Goal: Information Seeking & Learning: Learn about a topic

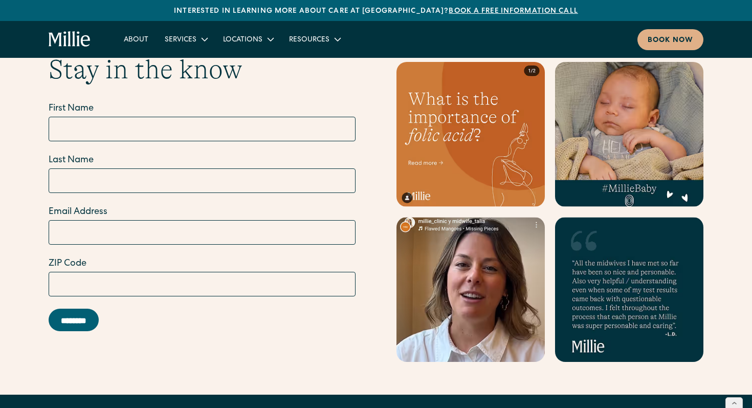
scroll to position [4188, 0]
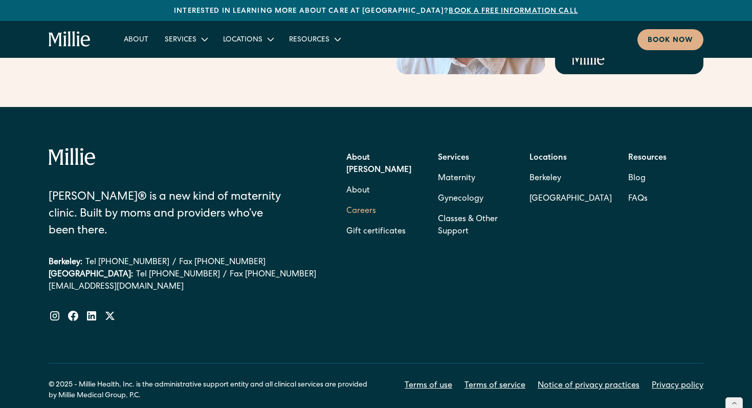
click at [358, 201] on link "Careers" at bounding box center [361, 211] width 30 height 20
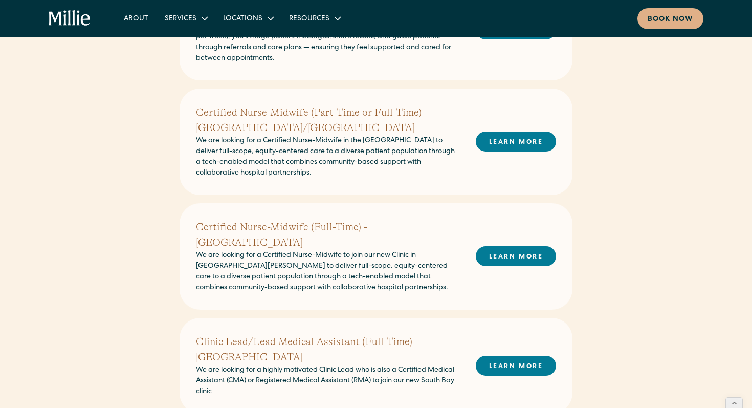
scroll to position [281, 0]
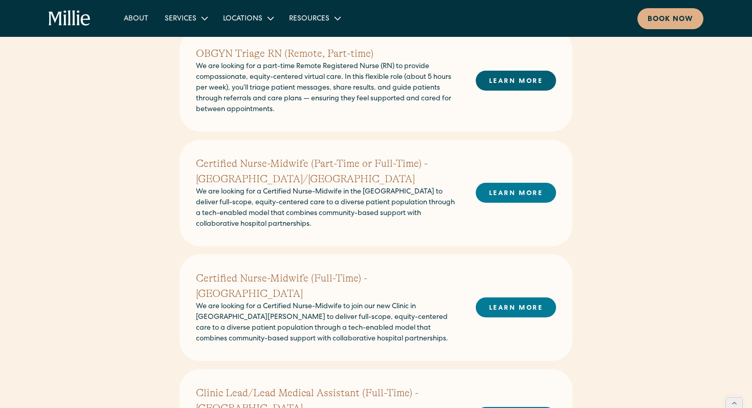
click at [516, 78] on link "LEARN MORE" at bounding box center [516, 81] width 80 height 20
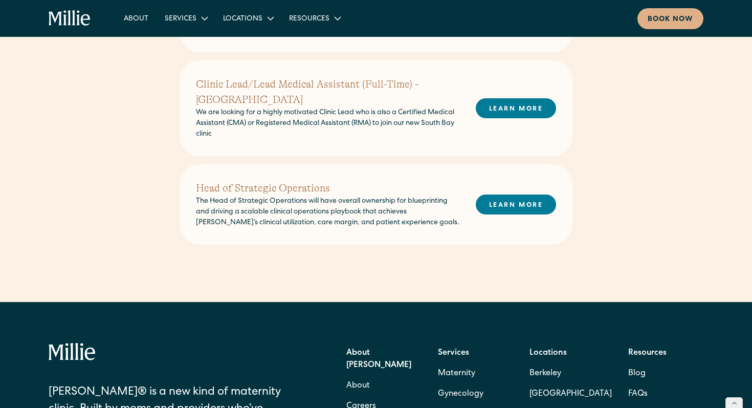
scroll to position [596, 0]
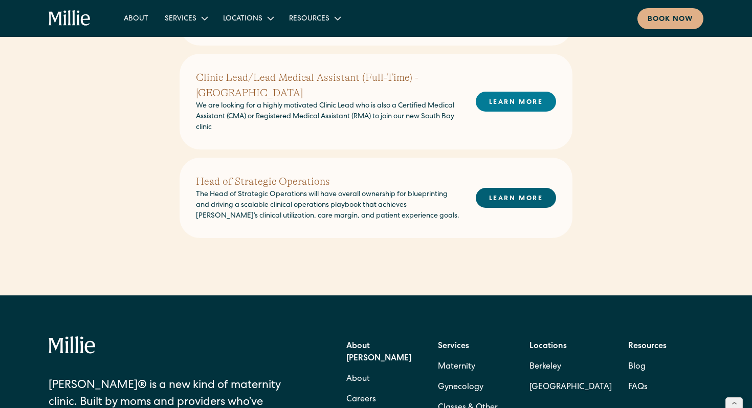
click at [506, 188] on link "LEARN MORE" at bounding box center [516, 198] width 80 height 20
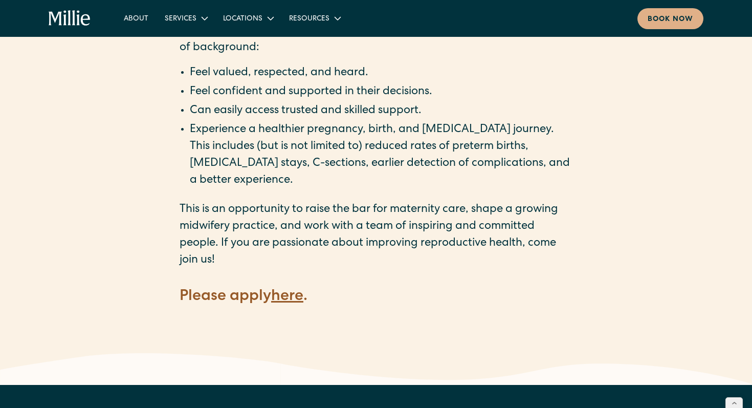
scroll to position [1356, 0]
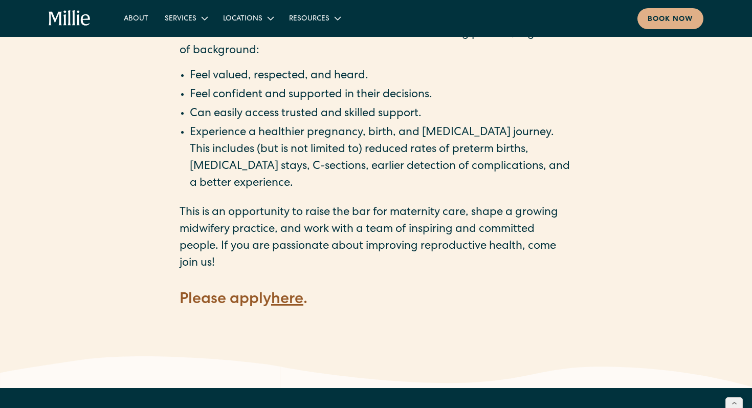
click at [291, 292] on strong "here" at bounding box center [287, 299] width 32 height 15
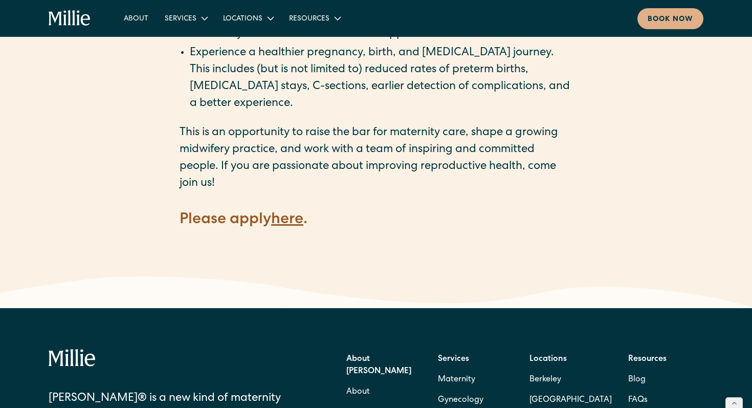
scroll to position [1439, 0]
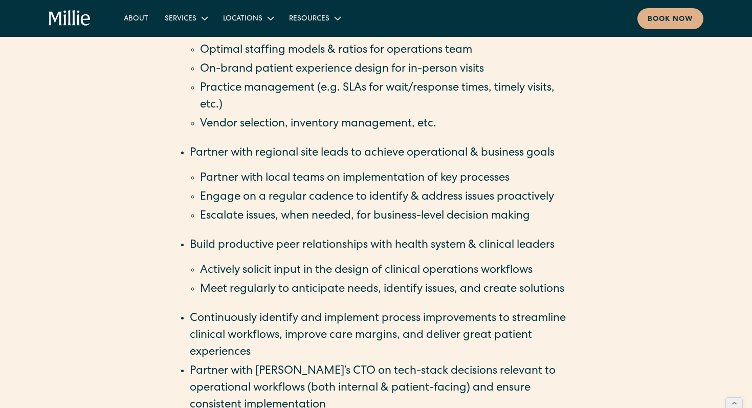
scroll to position [1167, 0]
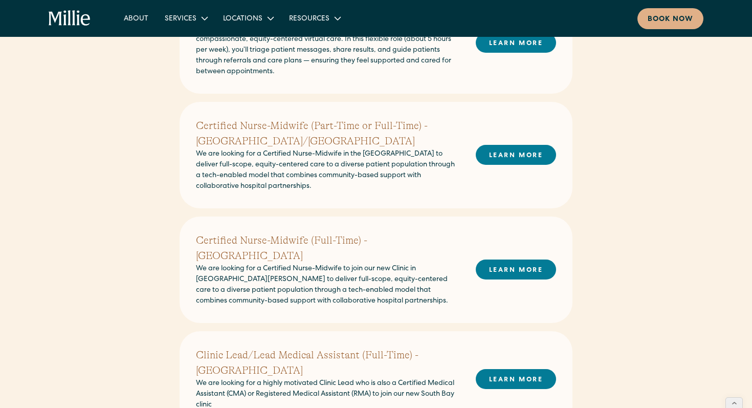
scroll to position [156, 0]
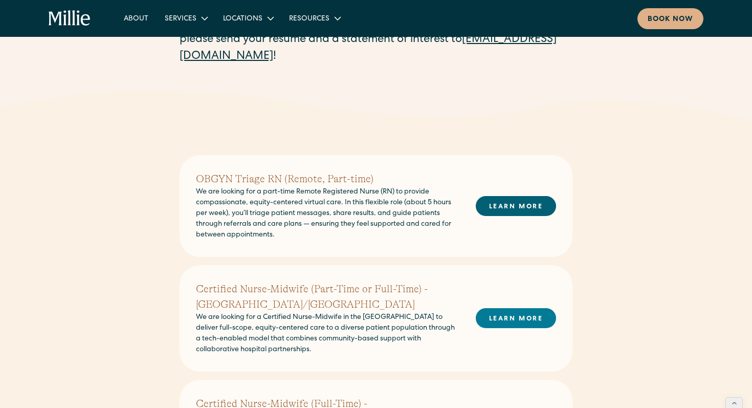
click at [523, 203] on link "LEARN MORE" at bounding box center [516, 206] width 80 height 20
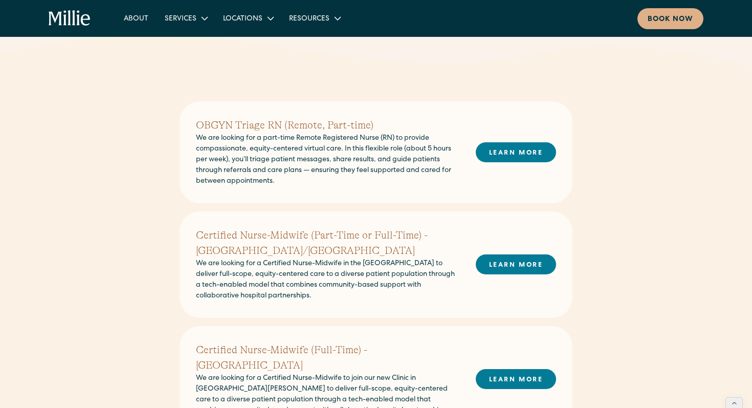
scroll to position [228, 0]
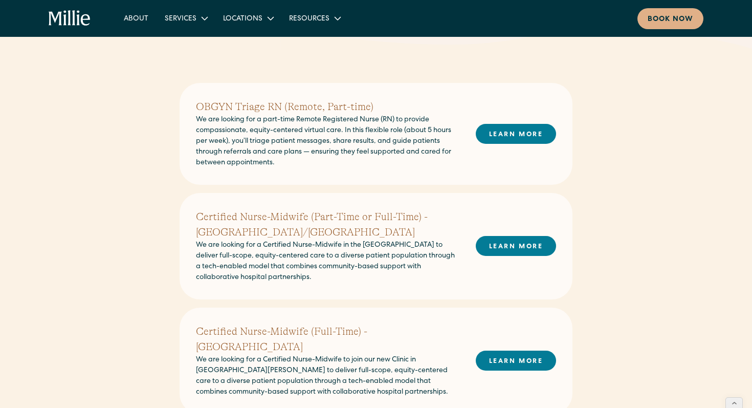
click at [263, 106] on h2 "OBGYN Triage RN (Remote, Part-time)" at bounding box center [327, 106] width 263 height 15
click at [515, 128] on link "LEARN MORE" at bounding box center [516, 134] width 80 height 20
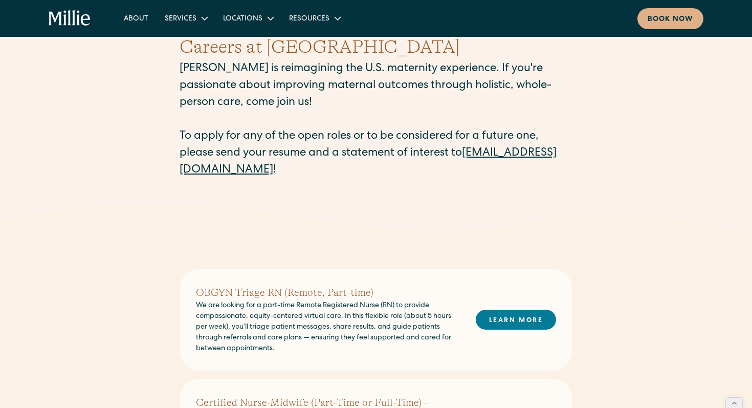
scroll to position [0, 0]
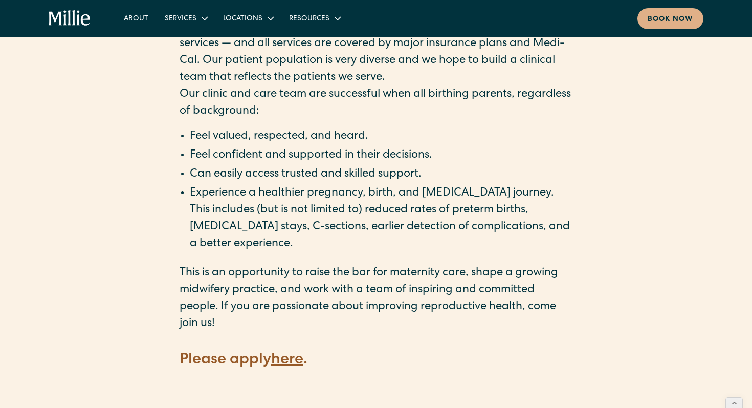
scroll to position [1245, 0]
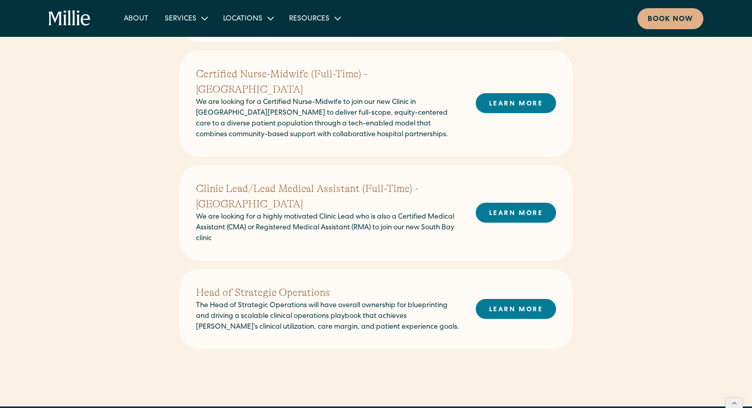
scroll to position [610, 0]
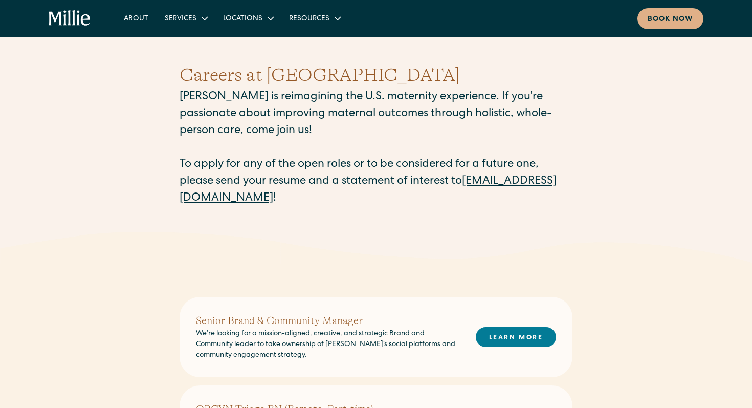
scroll to position [167, 0]
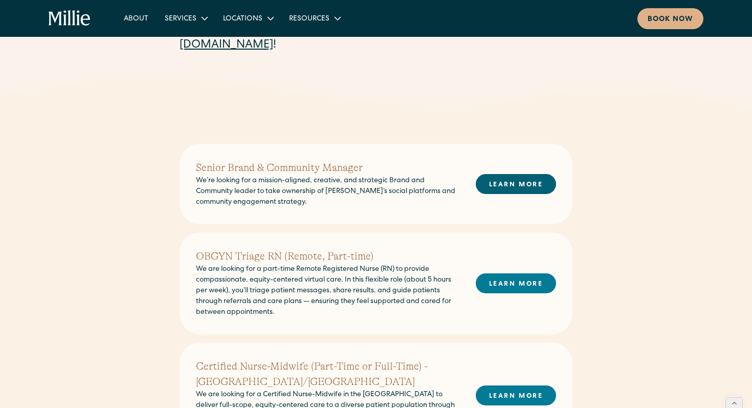
click at [518, 180] on link "LEARN MORE" at bounding box center [516, 184] width 80 height 20
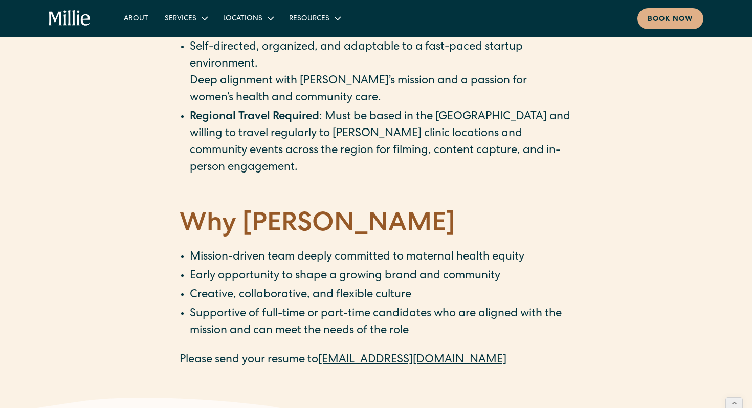
scroll to position [1413, 0]
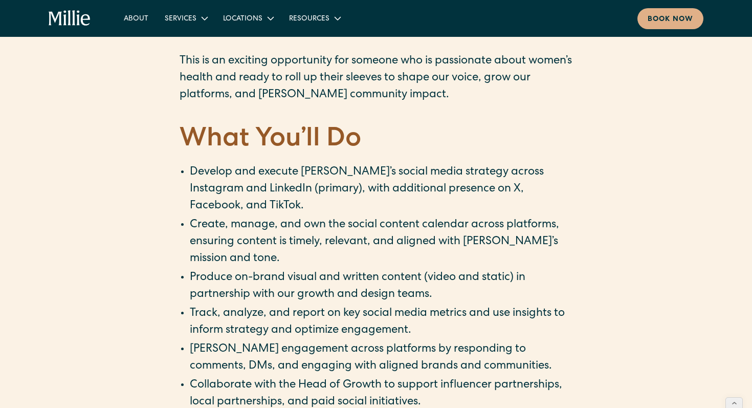
scroll to position [288, 0]
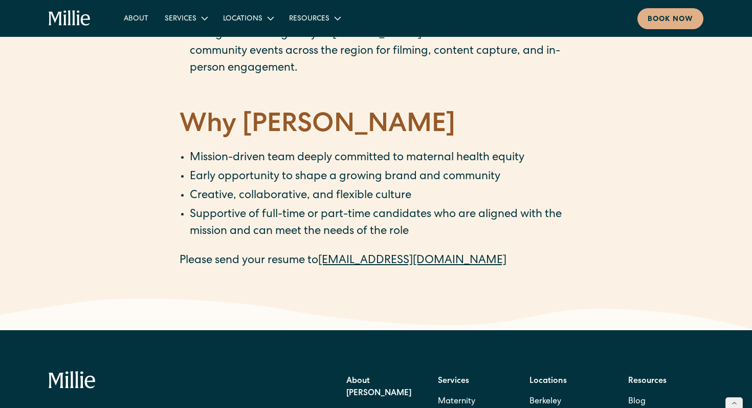
scroll to position [1734, 0]
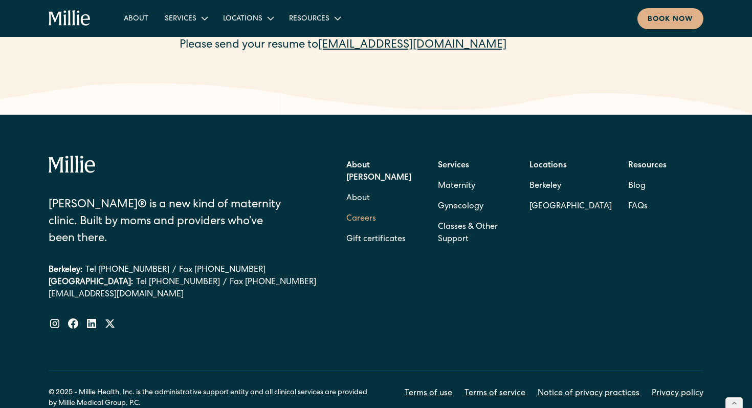
click at [357, 209] on link "Careers" at bounding box center [361, 219] width 30 height 20
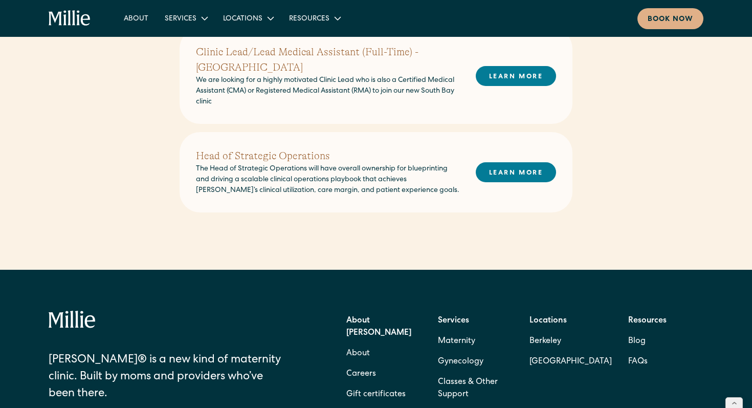
scroll to position [423, 0]
